Goal: Download file/media

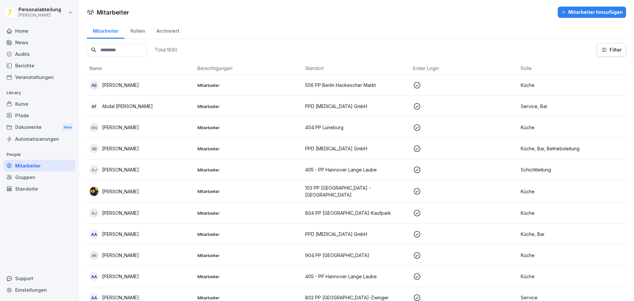
click at [23, 104] on div "Kurse" at bounding box center [39, 104] width 72 height 12
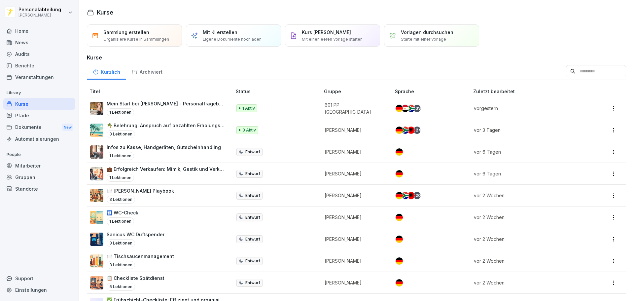
click at [573, 72] on input at bounding box center [596, 71] width 60 height 13
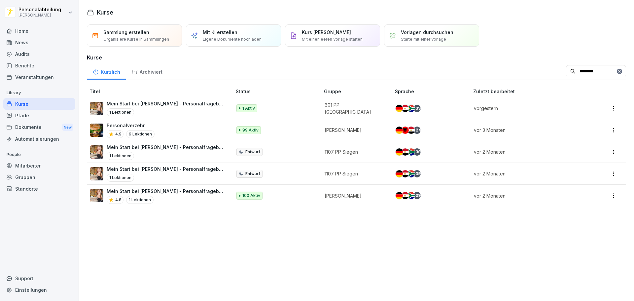
type input "********"
click at [173, 193] on p "Mein Start bei [PERSON_NAME] - Personalfragebogen" at bounding box center [166, 190] width 119 height 7
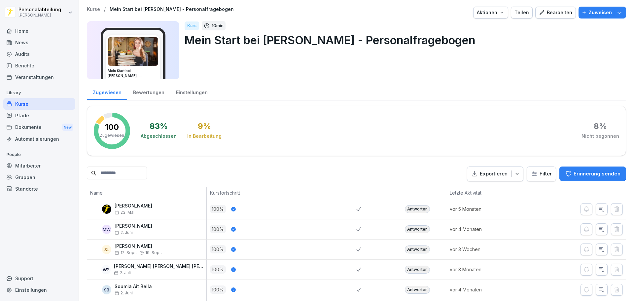
click at [122, 172] on input at bounding box center [117, 172] width 60 height 13
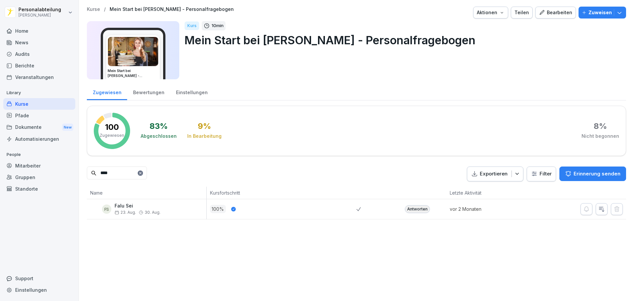
type input "****"
click at [418, 207] on div "Antworten" at bounding box center [417, 209] width 25 height 8
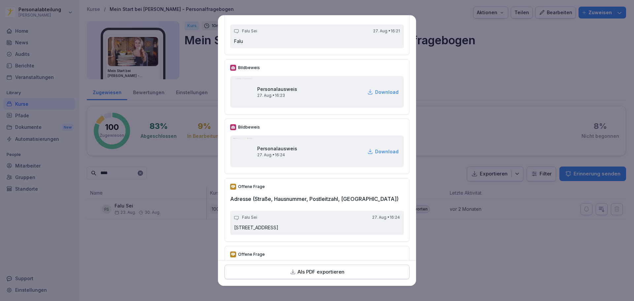
scroll to position [231, 0]
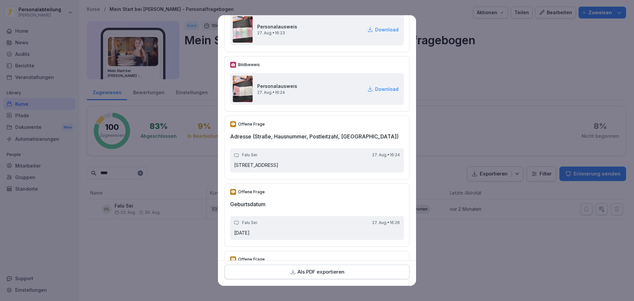
click at [376, 87] on p "Download" at bounding box center [386, 88] width 23 height 7
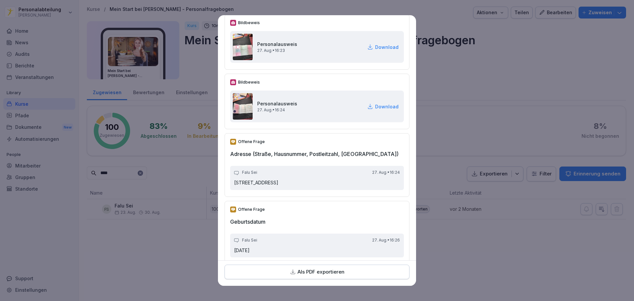
scroll to position [198, 0]
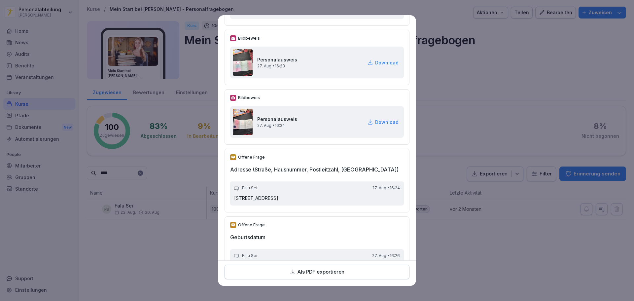
click at [375, 62] on p "Download" at bounding box center [386, 62] width 23 height 7
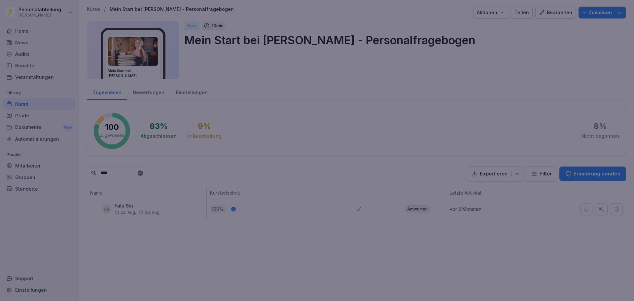
click at [458, 37] on div at bounding box center [317, 150] width 634 height 301
